Goal: Navigation & Orientation: Find specific page/section

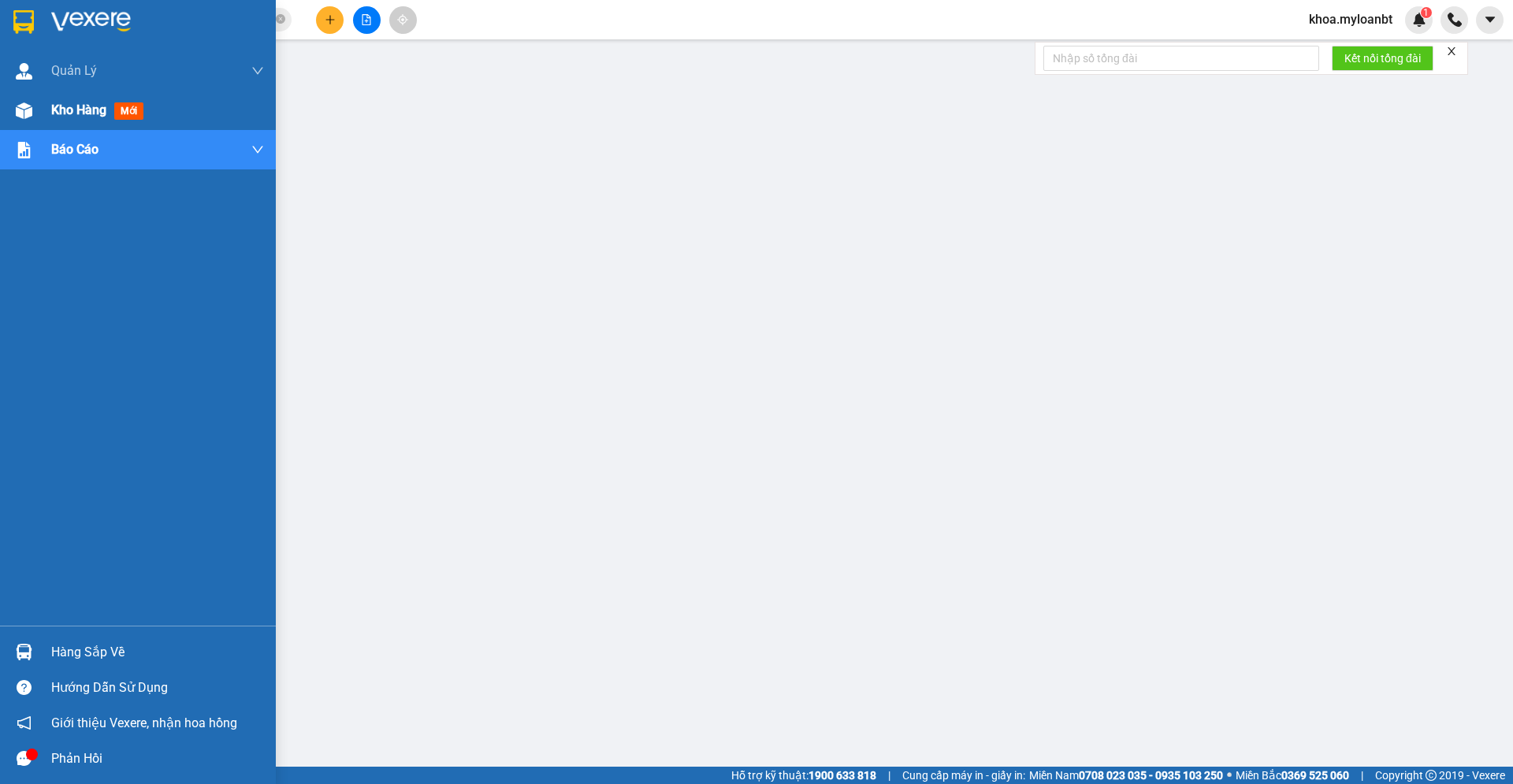
click at [7, 120] on div "Kho hàng mới" at bounding box center [137, 110] width 276 height 40
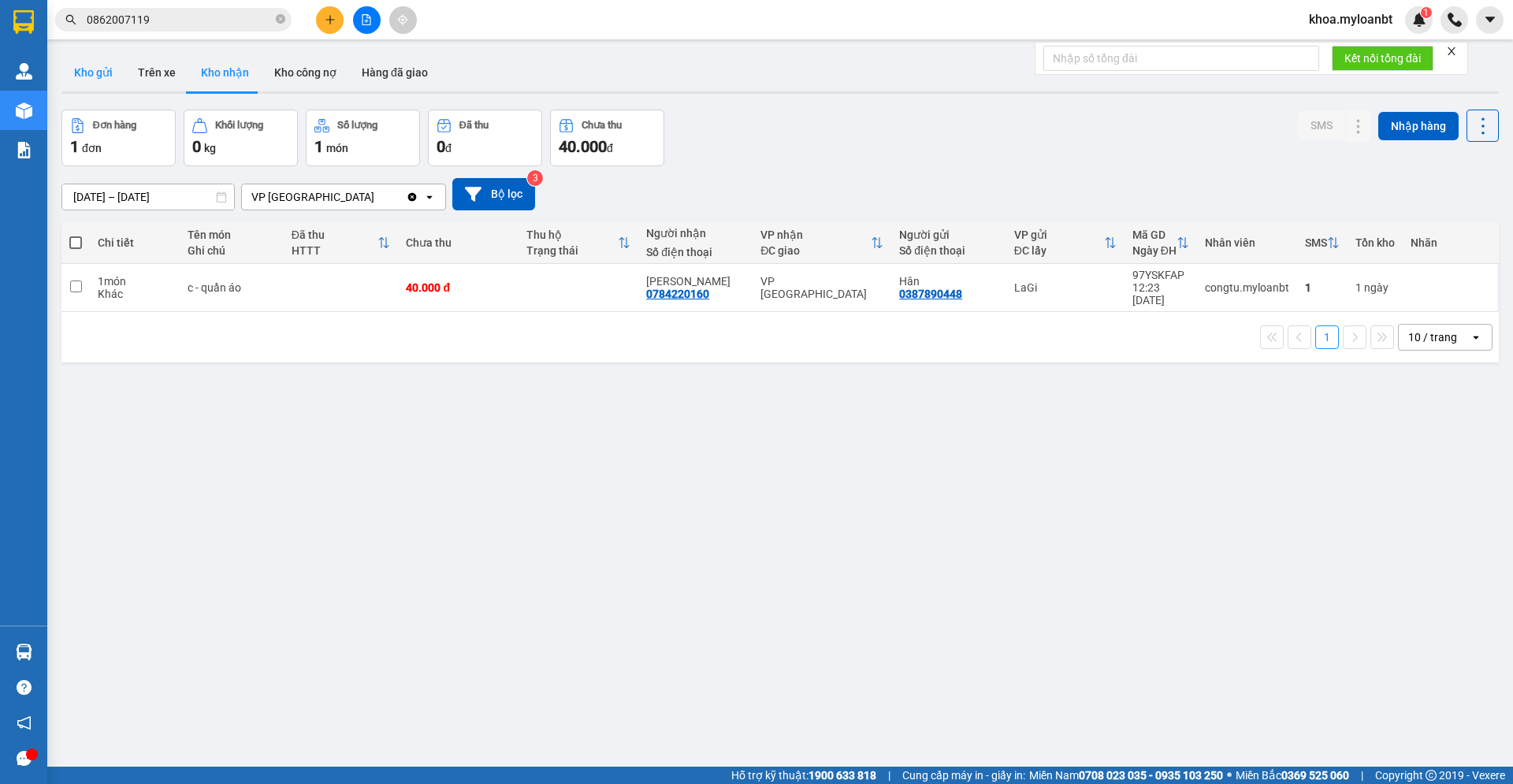
click at [93, 80] on button "Kho gửi" at bounding box center [93, 72] width 64 height 38
click at [102, 75] on button "Kho gửi" at bounding box center [93, 72] width 64 height 38
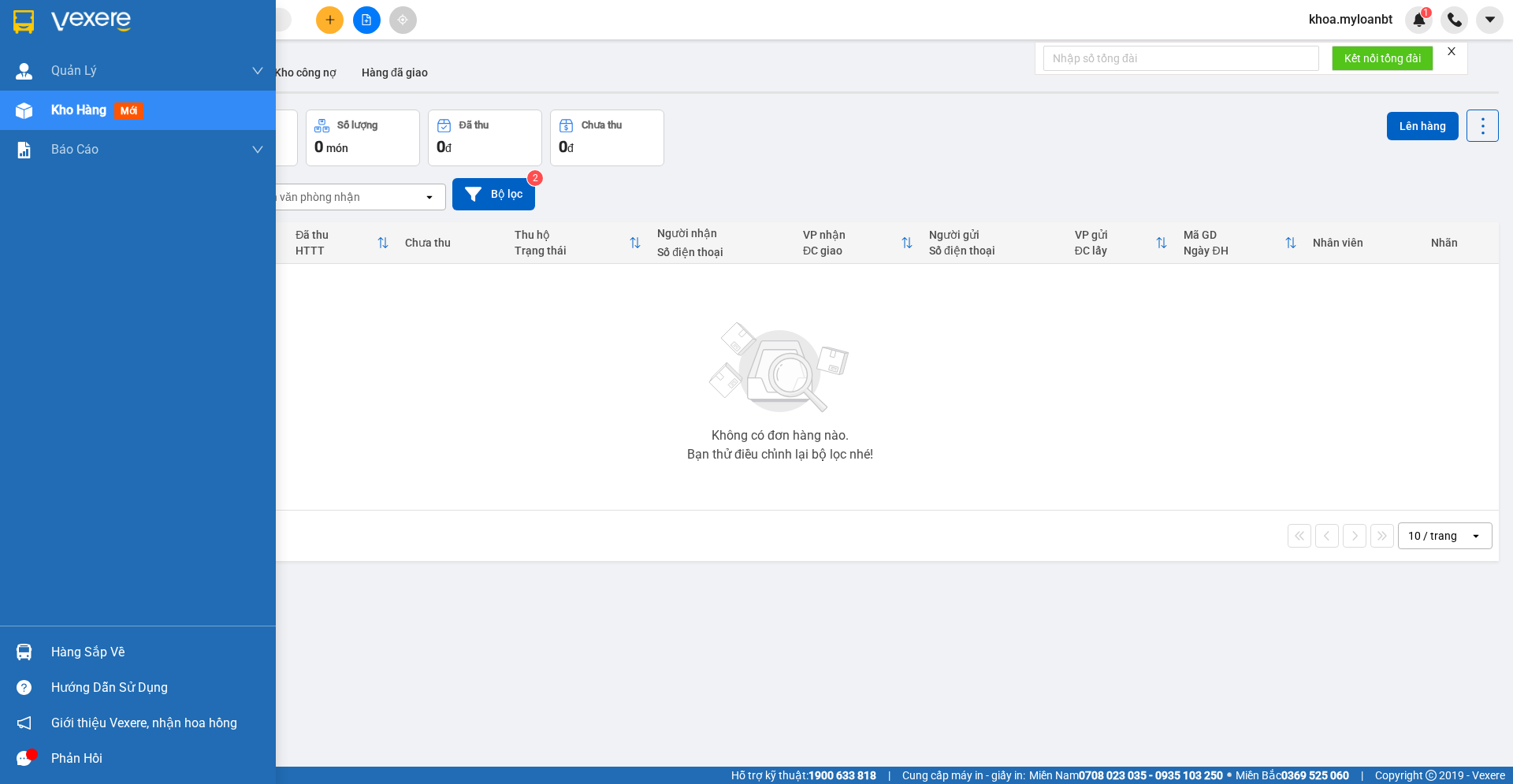
click at [17, 651] on img at bounding box center [24, 651] width 17 height 17
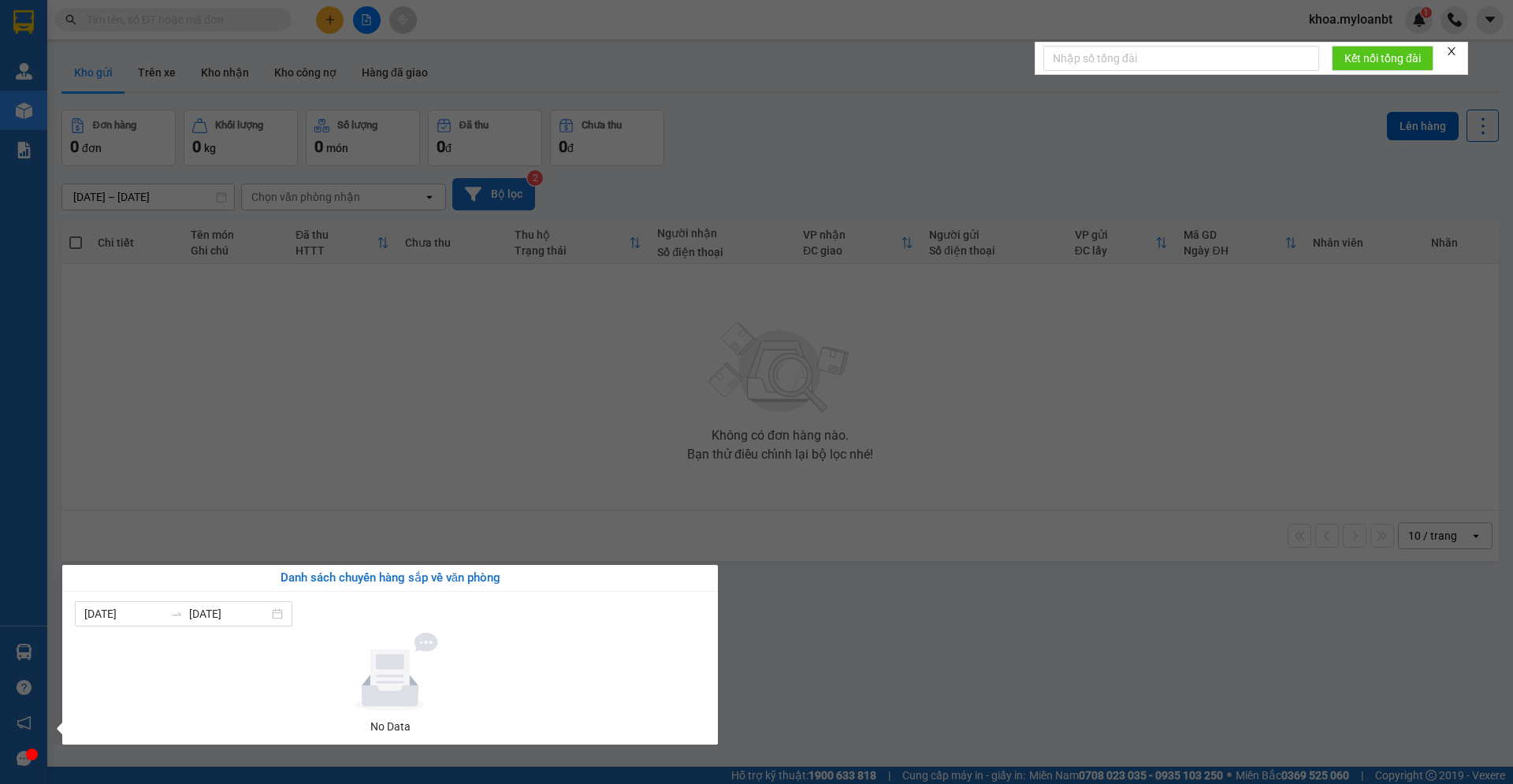
click at [571, 211] on section "Kết quả tìm kiếm ( 0 ) Bộ lọc No Data khoa.myloanbt 1 Quản [PERSON_NAME] lý gia…" at bounding box center [756, 392] width 1513 height 784
